Goal: Find specific page/section: Find specific page/section

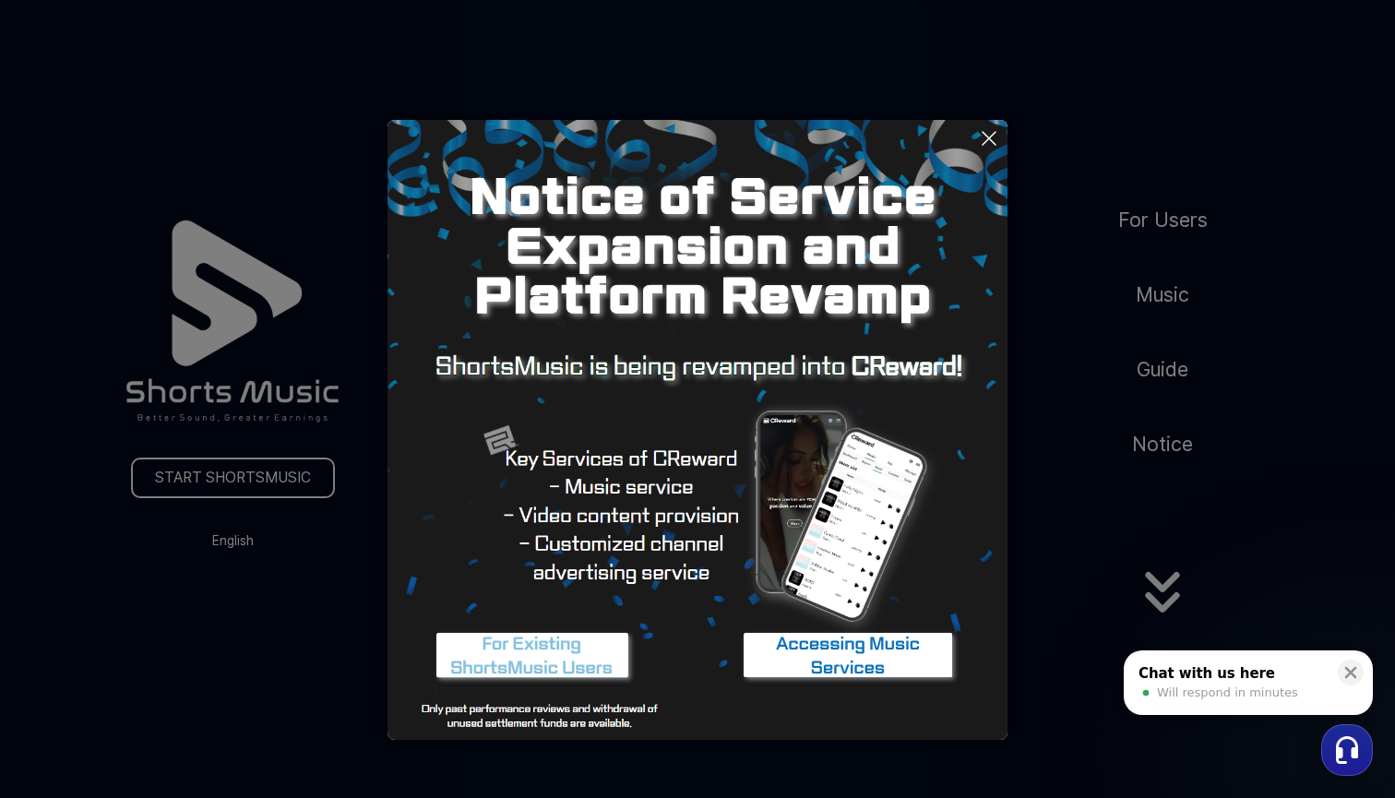
click at [980, 136] on icon at bounding box center [989, 138] width 22 height 22
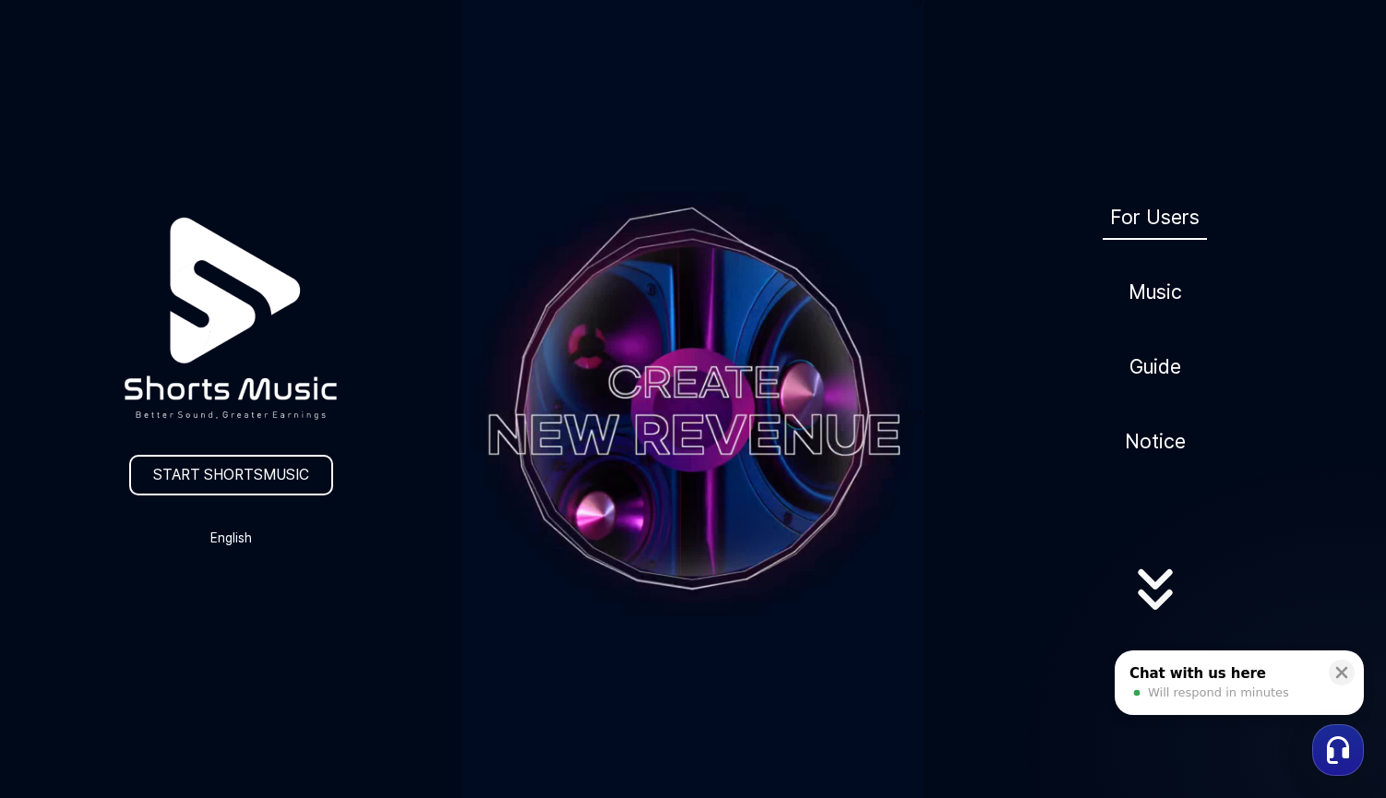
click at [1160, 223] on link "For Users" at bounding box center [1155, 217] width 104 height 45
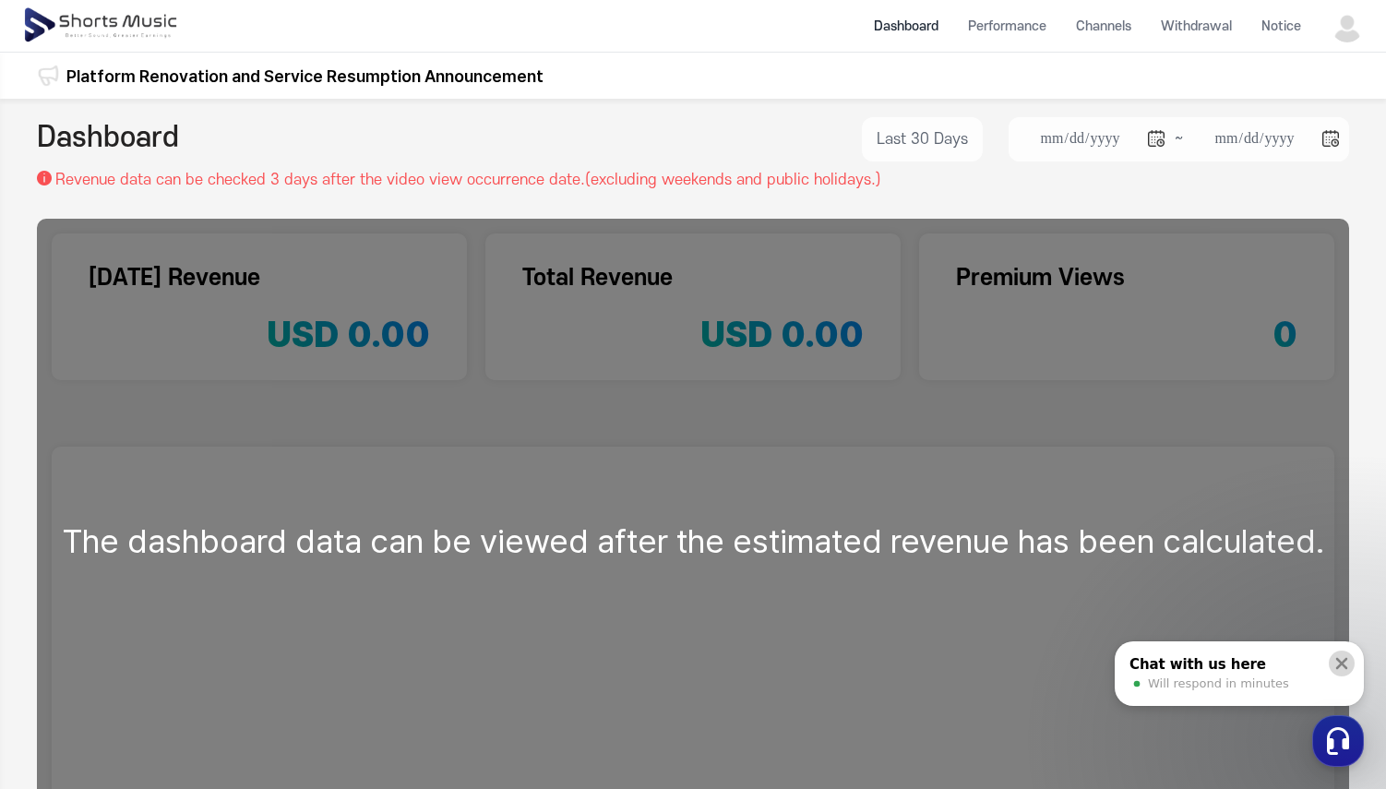
click at [1345, 658] on icon at bounding box center [1341, 663] width 18 height 18
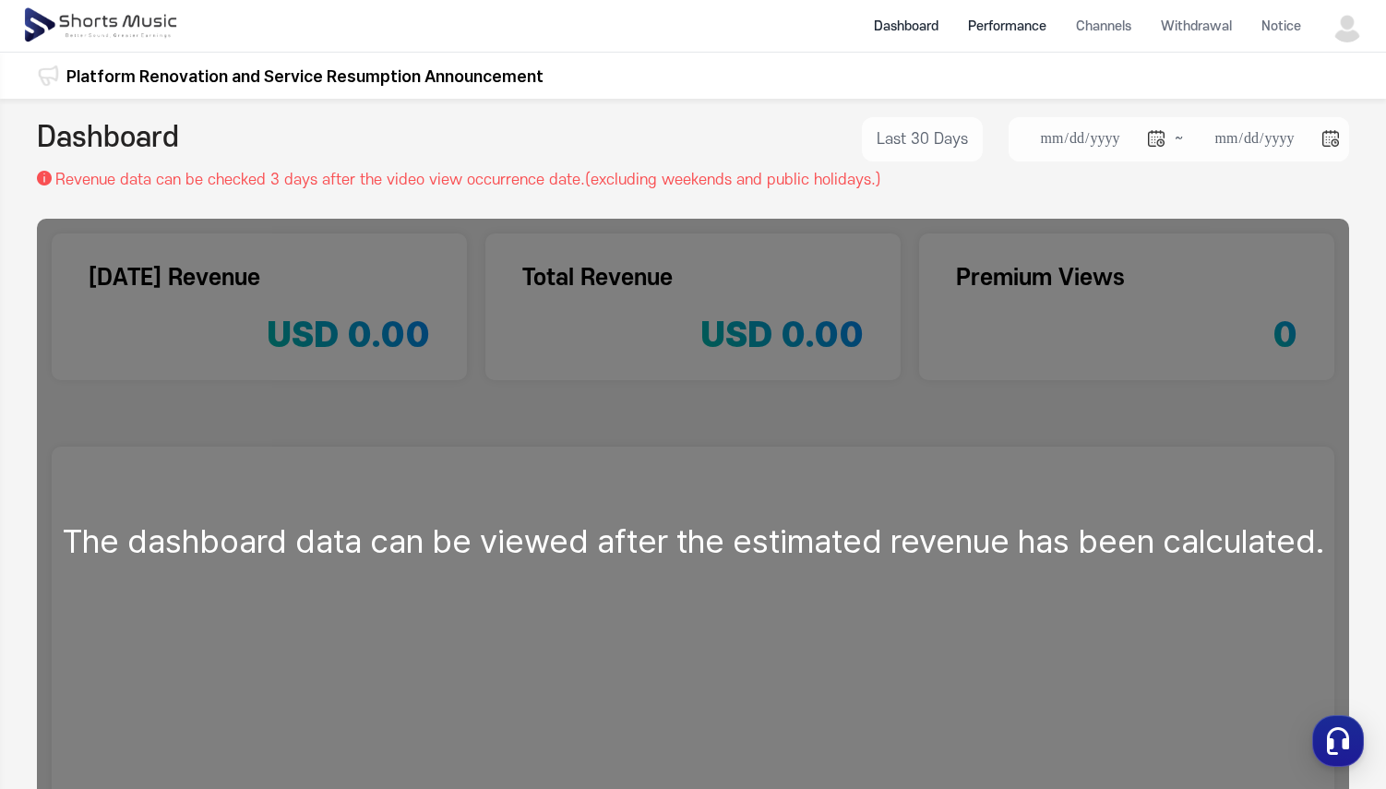
click at [1031, 26] on li "Performance" at bounding box center [1007, 26] width 108 height 49
